Goal: Check status: Check status

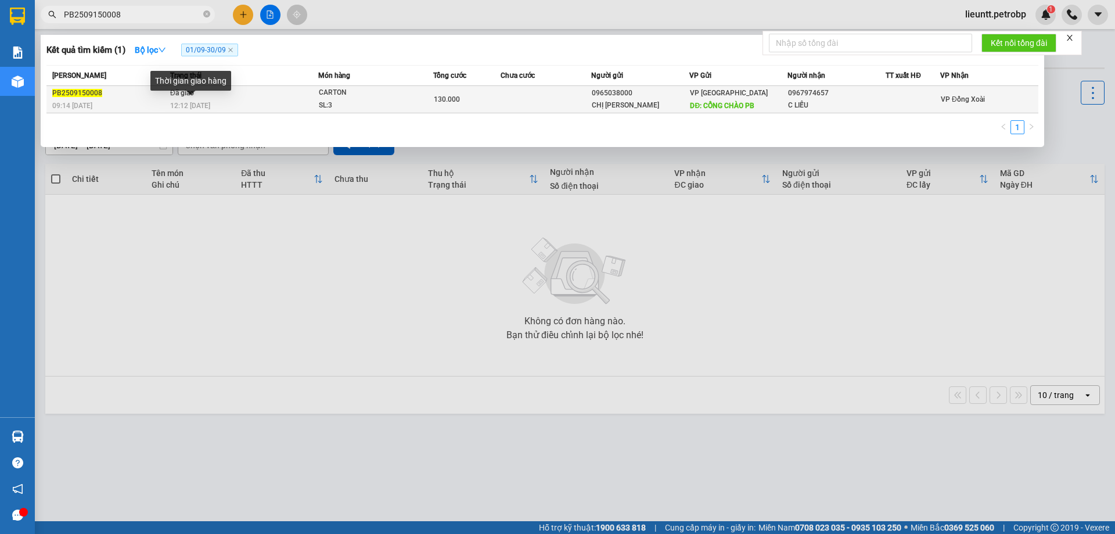
type input "PB2509150008"
click at [181, 105] on span "12:12 [DATE]" at bounding box center [190, 106] width 40 height 8
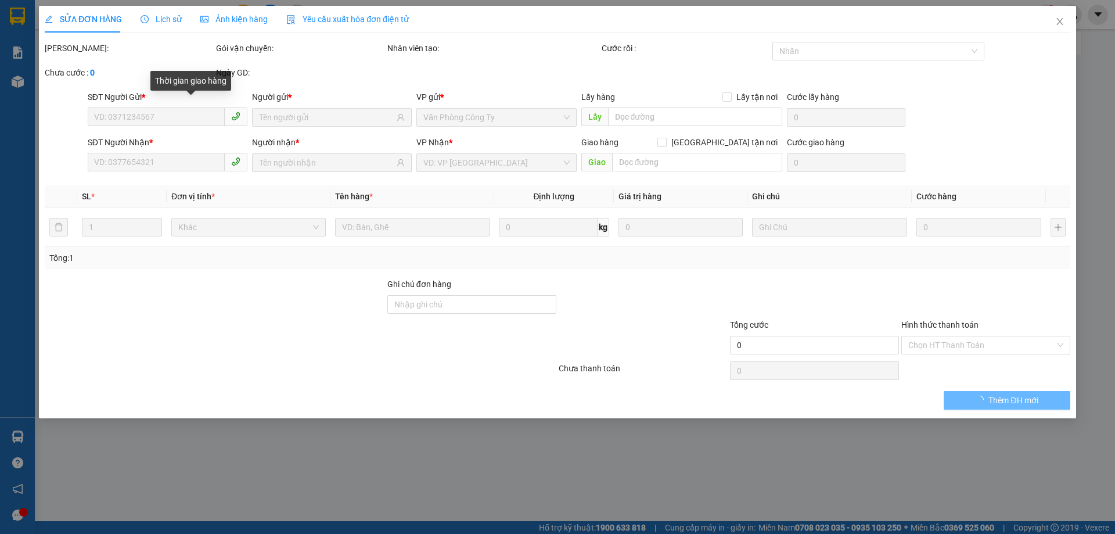
type input "0965038000"
type input "CHỊ [PERSON_NAME]"
type input "CỔNG CHÀO PB"
type input "0967974657"
type input "C LIỄU"
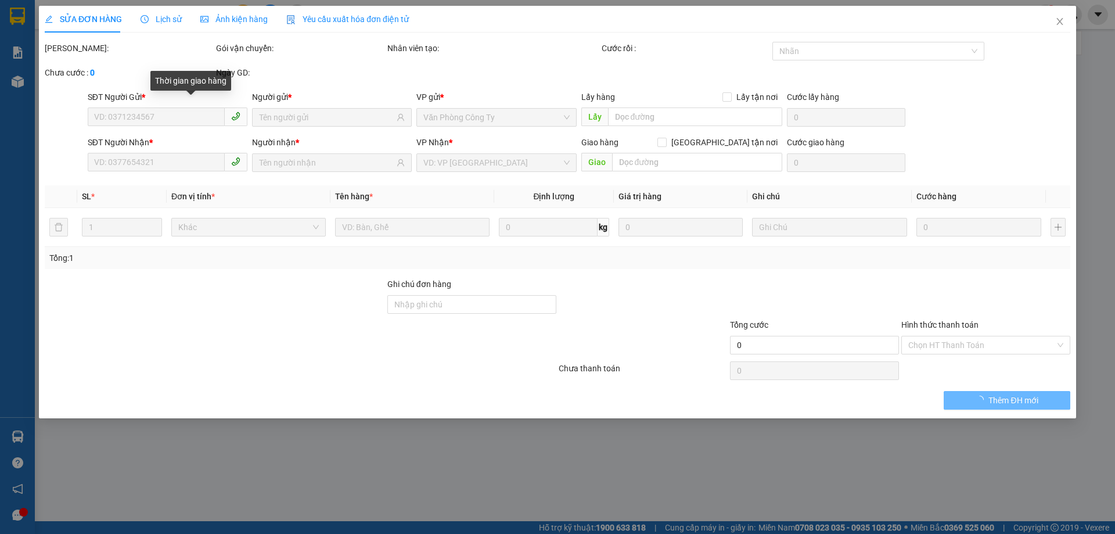
type input "130.000"
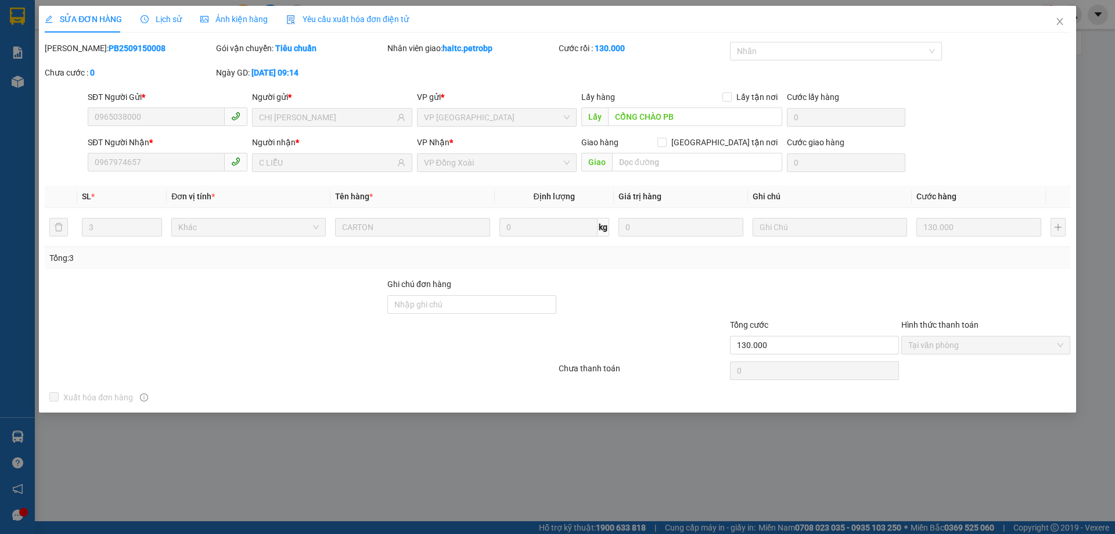
click at [164, 19] on span "Lịch sử" at bounding box center [161, 19] width 41 height 9
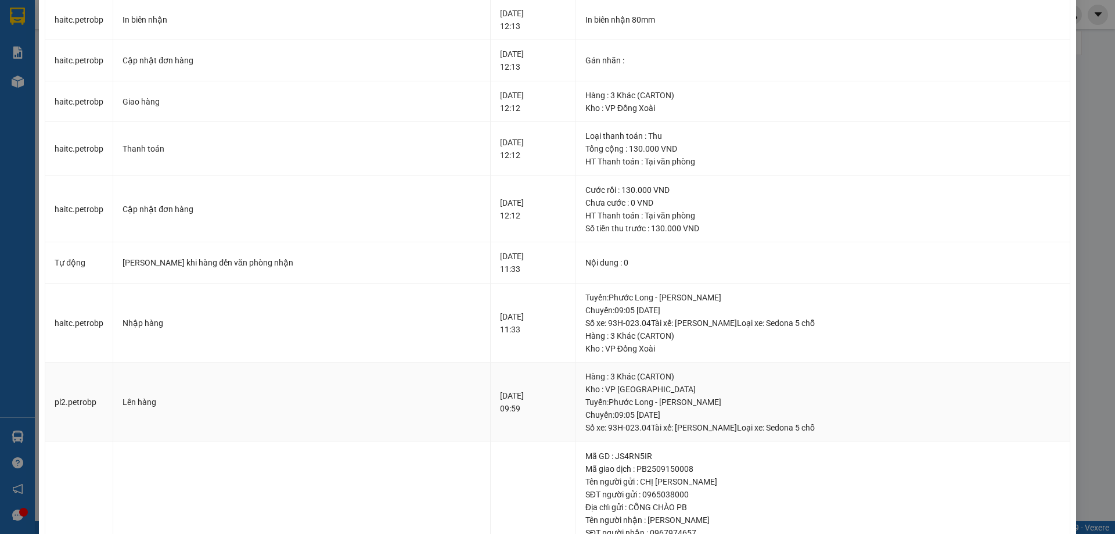
scroll to position [58, 0]
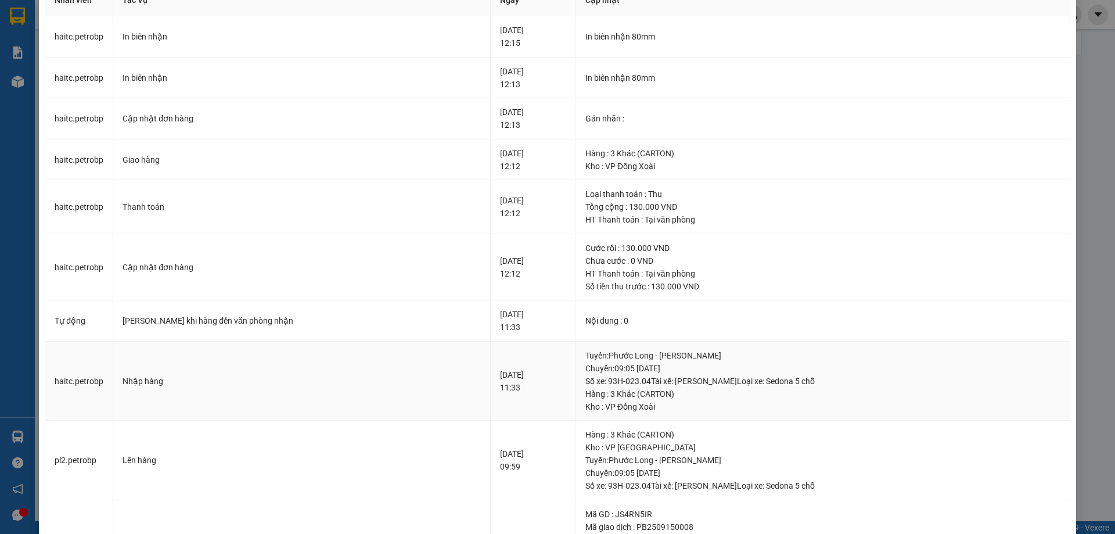
click at [284, 394] on td "Nhập hàng" at bounding box center [301, 382] width 377 height 80
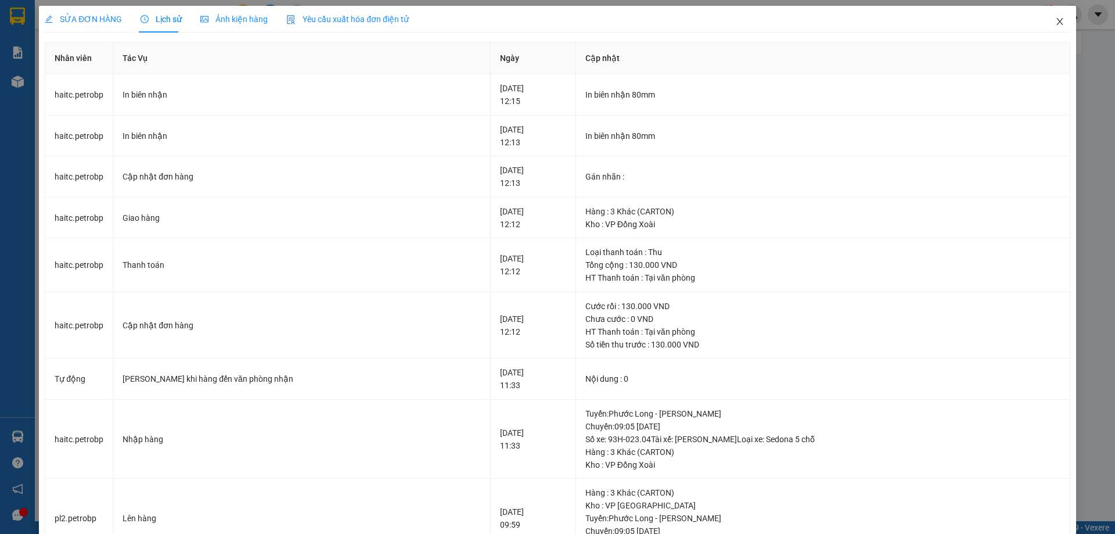
click at [1057, 23] on icon "close" at bounding box center [1060, 21] width 6 height 7
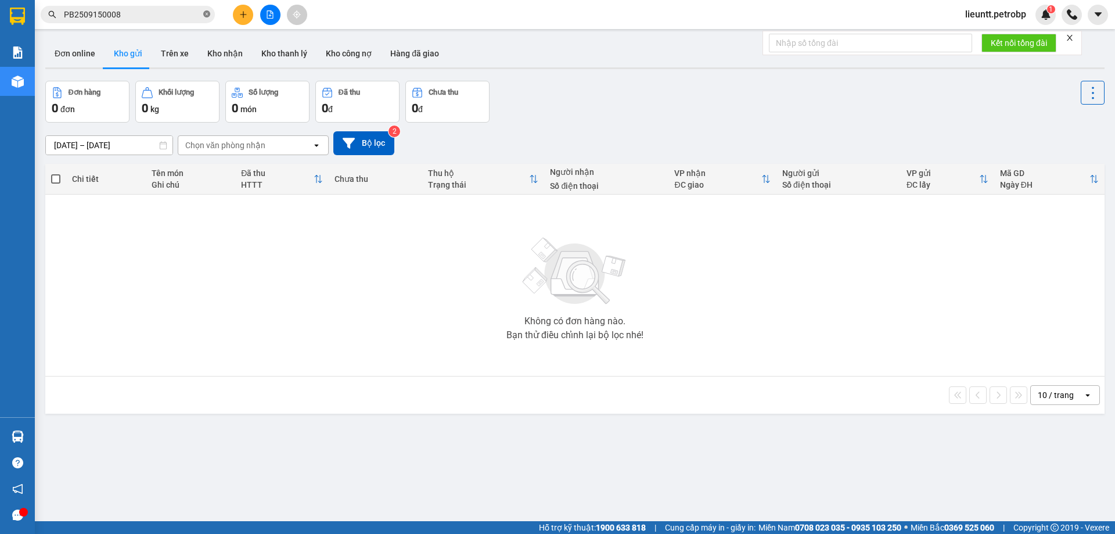
click at [205, 17] on icon "close-circle" at bounding box center [206, 13] width 7 height 7
click at [167, 16] on input "text" at bounding box center [132, 14] width 137 height 13
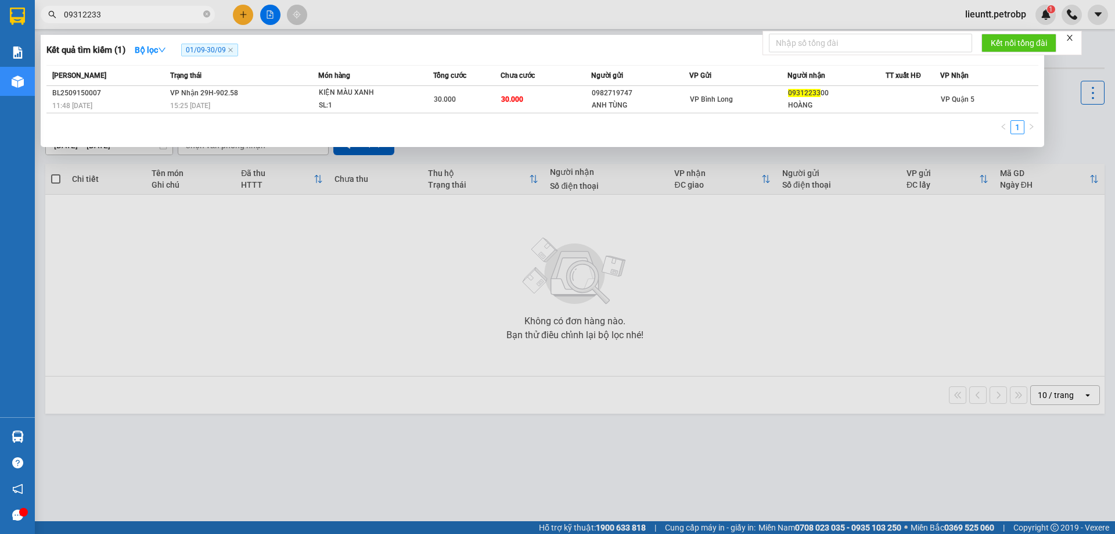
type input "09312233"
click at [206, 15] on icon "close-circle" at bounding box center [206, 13] width 7 height 7
